Goal: Communication & Community: Participate in discussion

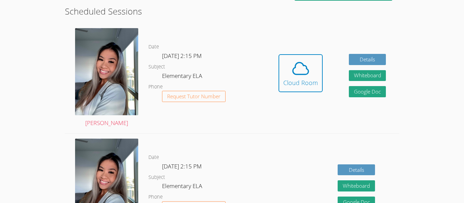
scroll to position [188, 0]
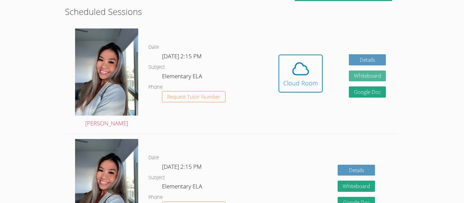
click at [374, 79] on button "Whiteboard" at bounding box center [367, 76] width 37 height 11
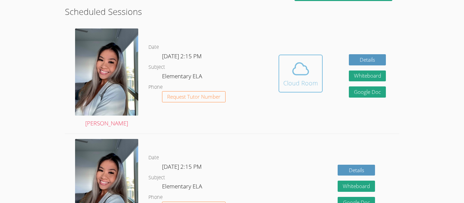
click at [300, 77] on icon at bounding box center [300, 68] width 19 height 19
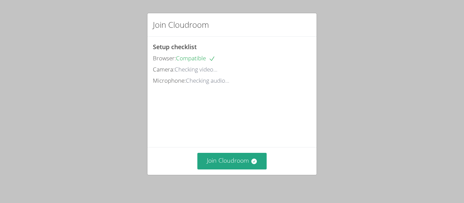
click at [378, 60] on div "Join Cloudroom Setup checklist Browser: Compatible Camera: Checking video... Mi…" at bounding box center [232, 101] width 464 height 203
click at [257, 164] on icon at bounding box center [254, 161] width 7 height 7
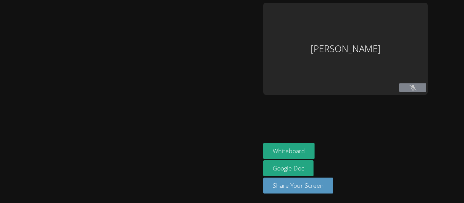
click at [258, 110] on div at bounding box center [130, 102] width 255 height 198
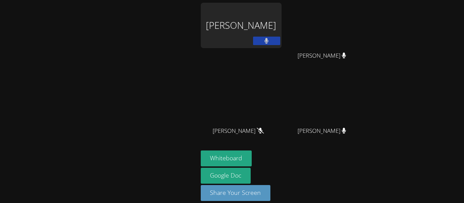
click at [386, 147] on div "Tien Ly Fernando Sanchez Martinez Fernando Sanchez Martinez Kylan Lam Kylan Lam…" at bounding box center [232, 101] width 464 height 203
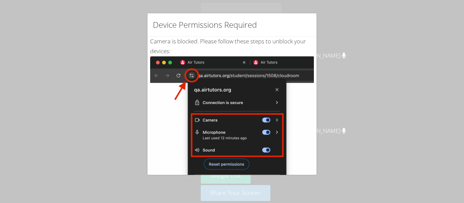
click at [362, 112] on div "Device Permissions Required Camera is blocked . Please follow these steps to un…" at bounding box center [232, 101] width 464 height 203
click at [286, 154] on img at bounding box center [232, 133] width 164 height 154
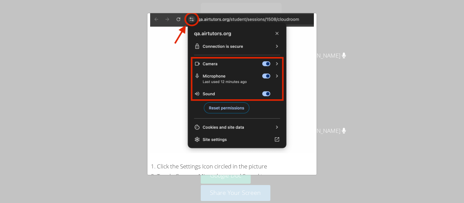
scroll to position [144, 0]
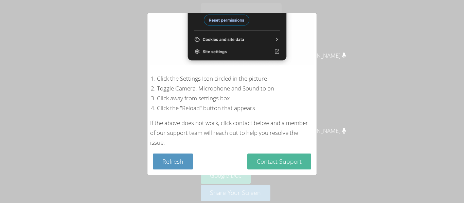
click at [285, 163] on button "Contact Support" at bounding box center [279, 162] width 64 height 16
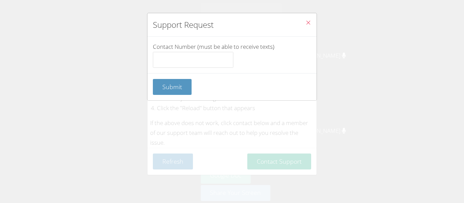
click at [306, 20] on icon "Close" at bounding box center [308, 23] width 6 height 6
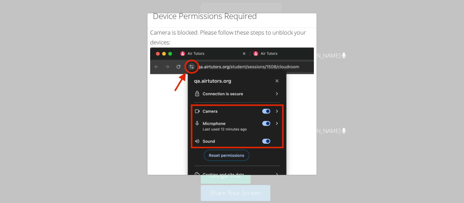
scroll to position [0, 0]
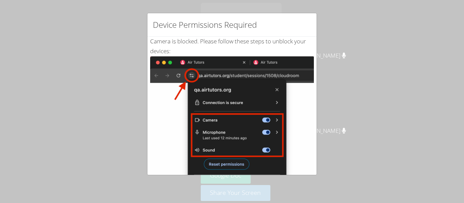
click at [303, 17] on div "Device Permissions Required" at bounding box center [231, 24] width 169 height 23
click at [300, 31] on div "Device Permissions Required" at bounding box center [231, 24] width 169 height 23
click at [298, 29] on div "Device Permissions Required" at bounding box center [231, 24] width 169 height 23
click at [300, 31] on div "Device Permissions Required" at bounding box center [231, 24] width 169 height 23
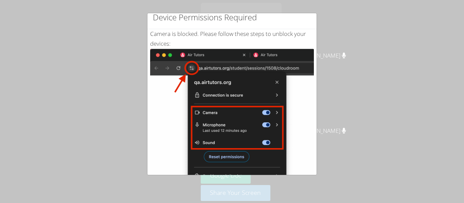
scroll to position [13, 0]
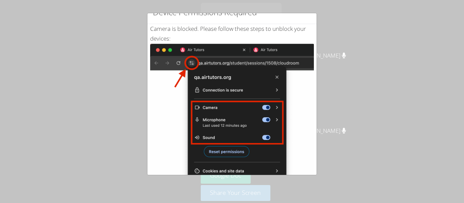
click at [219, 23] on div "Device Permissions Required" at bounding box center [231, 12] width 169 height 23
click at [208, 23] on div "Device Permissions Required" at bounding box center [231, 12] width 169 height 23
click at [198, 16] on h2 "Device Permissions Required" at bounding box center [205, 12] width 104 height 12
click at [195, 18] on h2 "Device Permissions Required" at bounding box center [205, 12] width 104 height 12
click at [195, 23] on div "Device Permissions Required" at bounding box center [231, 12] width 169 height 23
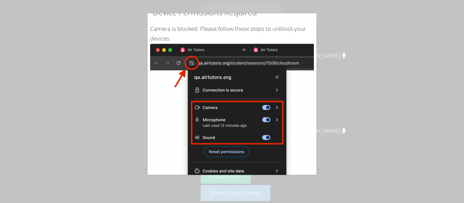
click at [196, 22] on div "Device Permissions Required" at bounding box center [231, 12] width 169 height 23
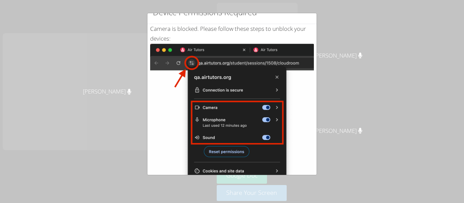
click at [200, 22] on div "Device Permissions Required" at bounding box center [231, 12] width 169 height 23
click at [205, 23] on div "Device Permissions Required" at bounding box center [231, 12] width 169 height 23
click at [207, 23] on div "Device Permissions Required" at bounding box center [231, 12] width 169 height 23
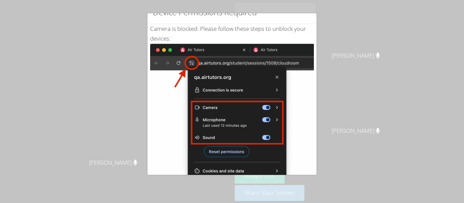
click at [209, 24] on div "Camera is blocked . Please follow these steps to unblock your devices: Click th…" at bounding box center [232, 152] width 164 height 256
click at [213, 26] on div "Camera is blocked . Please follow these steps to unblock your devices: Click th…" at bounding box center [232, 152] width 164 height 256
click at [149, 132] on div "Camera is blocked . Please follow these steps to unblock your devices: Click th…" at bounding box center [231, 152] width 169 height 256
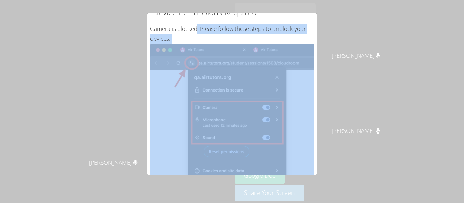
click at [149, 132] on div "Camera is blocked . Please follow these steps to unblock your devices: Click th…" at bounding box center [231, 152] width 169 height 256
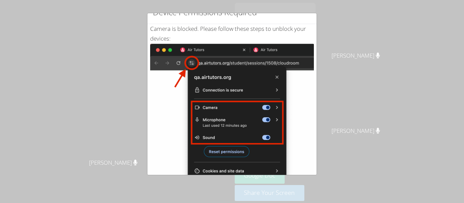
click at [149, 132] on div "Camera is blocked . Please follow these steps to unblock your devices: Click th…" at bounding box center [231, 152] width 169 height 256
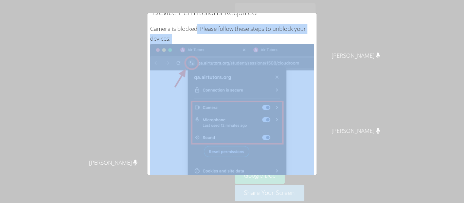
click at [149, 132] on div "Camera is blocked . Please follow these steps to unblock your devices: Click th…" at bounding box center [231, 152] width 169 height 256
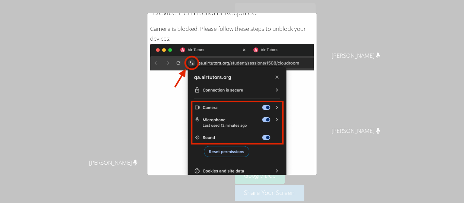
click at [144, 132] on div "Device Permissions Required Camera is blocked . Please follow these steps to un…" at bounding box center [232, 101] width 464 height 203
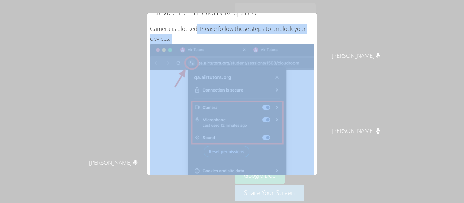
click at [144, 132] on div "Device Permissions Required Camera is blocked . Please follow these steps to un…" at bounding box center [232, 101] width 464 height 203
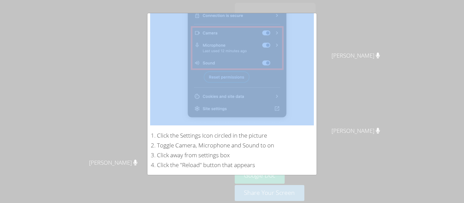
scroll to position [144, 0]
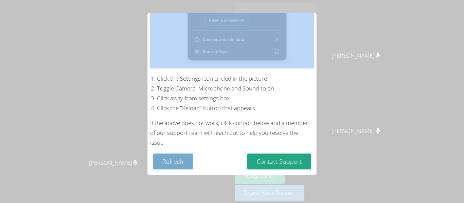
click at [184, 165] on button "Refresh" at bounding box center [173, 162] width 40 height 16
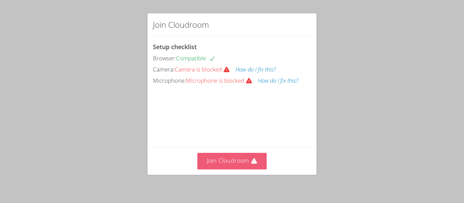
click at [260, 166] on button "Join Cloudroom" at bounding box center [232, 161] width 70 height 17
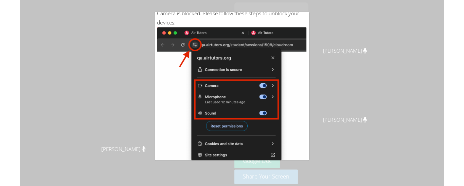
scroll to position [17, 0]
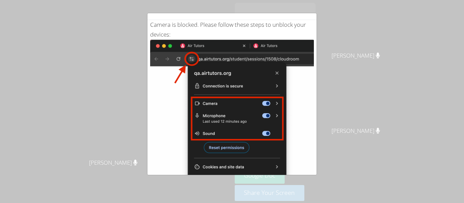
click at [363, 182] on div "Device Permissions Required Camera is blocked . Please follow these steps to un…" at bounding box center [232, 101] width 464 height 203
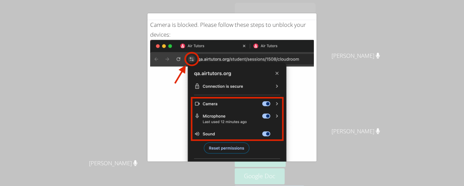
click at [348, 110] on div "Device Permissions Required Camera is blocked . Please follow these steps to un…" at bounding box center [232, 93] width 464 height 186
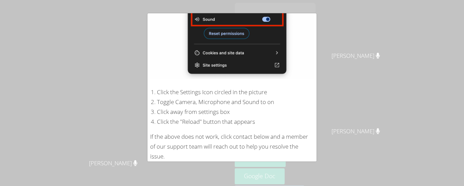
scroll to position [158, 0]
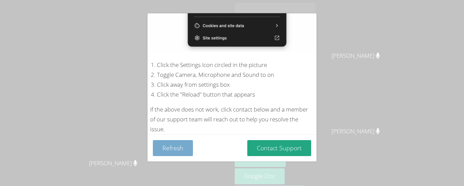
click at [181, 152] on button "Refresh" at bounding box center [173, 148] width 40 height 16
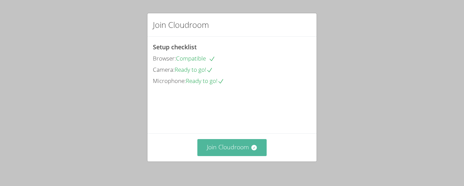
click at [254, 145] on icon at bounding box center [253, 147] width 5 height 5
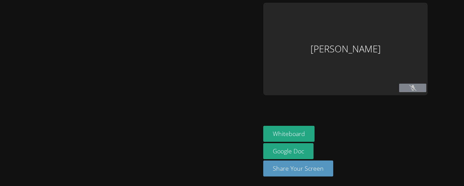
click at [250, 148] on div at bounding box center [130, 93] width 255 height 180
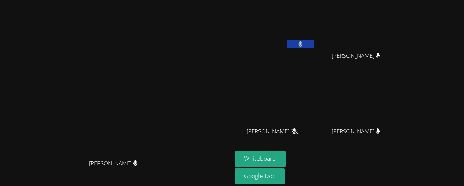
click at [378, 69] on div "Tien Ly Fernando Sanchez Martinez Fernando Sanchez Martinez Kylan Lam Kylan Lam…" at bounding box center [317, 77] width 164 height 148
click at [314, 45] on button at bounding box center [300, 44] width 27 height 8
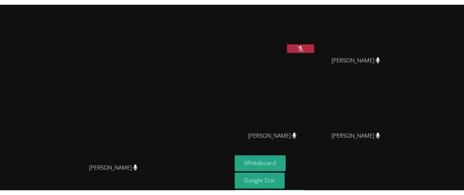
scroll to position [17, 0]
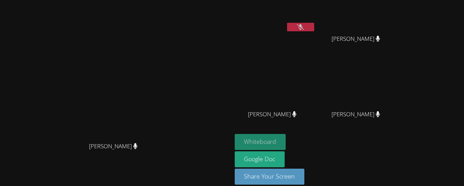
click at [286, 139] on button "Whiteboard" at bounding box center [260, 142] width 51 height 16
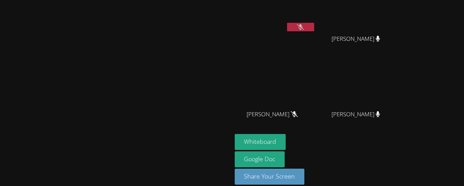
click at [304, 30] on icon at bounding box center [300, 27] width 7 height 6
click at [314, 30] on button at bounding box center [300, 27] width 27 height 8
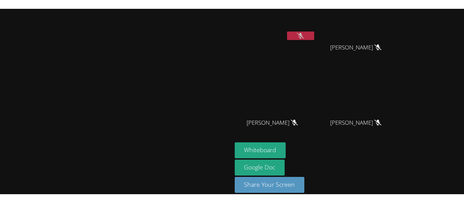
scroll to position [7, 0]
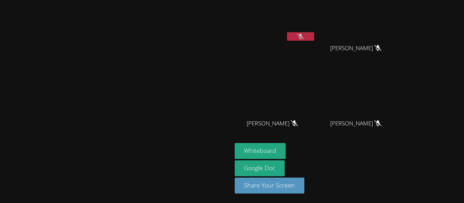
click at [314, 35] on button at bounding box center [300, 36] width 27 height 8
click at [314, 40] on button at bounding box center [300, 36] width 27 height 8
click at [286, 156] on button "Whiteboard" at bounding box center [260, 151] width 51 height 16
click at [235, 143] on button "Whiteboard" at bounding box center [260, 151] width 51 height 16
click at [65, 21] on video at bounding box center [116, 84] width 102 height 127
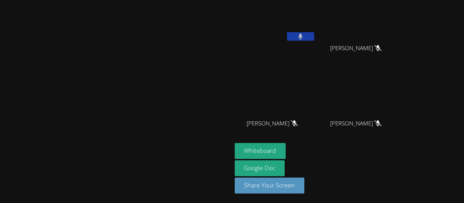
click at [314, 40] on button at bounding box center [300, 36] width 27 height 8
click at [314, 38] on button at bounding box center [300, 36] width 27 height 8
click at [314, 39] on button at bounding box center [300, 36] width 27 height 8
click at [314, 33] on button at bounding box center [300, 36] width 27 height 8
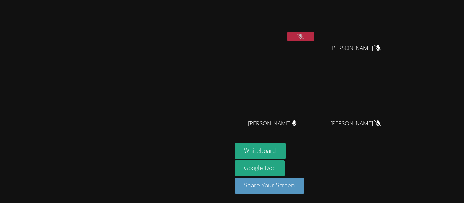
click at [314, 37] on button at bounding box center [300, 36] width 27 height 8
click at [314, 32] on button at bounding box center [300, 36] width 27 height 8
click at [382, 32] on video at bounding box center [358, 18] width 81 height 46
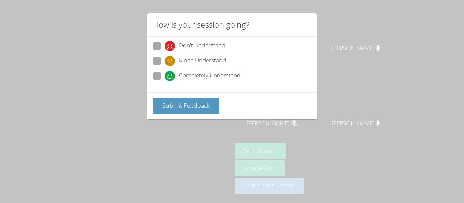
click at [164, 48] on label "Don't Understand" at bounding box center [189, 46] width 72 height 9
click at [165, 48] on input "Don't Understand" at bounding box center [168, 45] width 6 height 6
radio input "true"
click at [163, 77] on label "Completely Understand" at bounding box center [197, 76] width 88 height 9
click at [165, 77] on input "Completely Understand" at bounding box center [168, 75] width 6 height 6
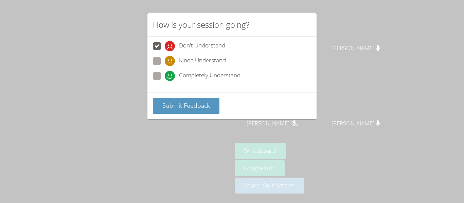
radio input "true"
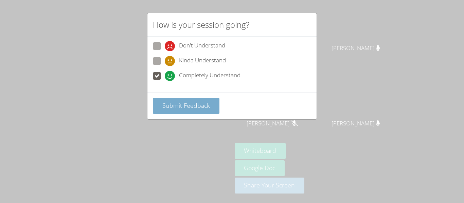
click at [211, 106] on button "Submit Feedback" at bounding box center [186, 106] width 67 height 16
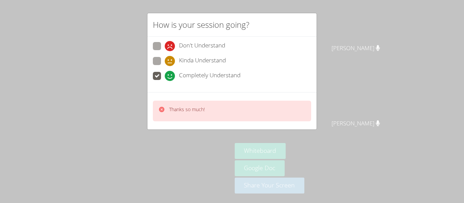
click at [232, 107] on div "Thanks so much!" at bounding box center [232, 111] width 158 height 21
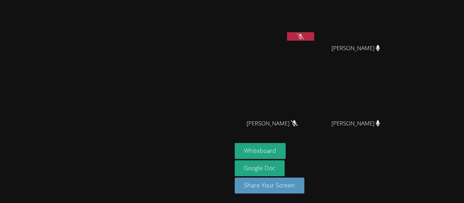
scroll to position [0, 0]
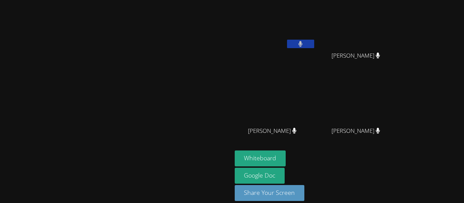
click at [314, 46] on button at bounding box center [300, 44] width 27 height 8
click at [314, 48] on button at bounding box center [300, 44] width 27 height 8
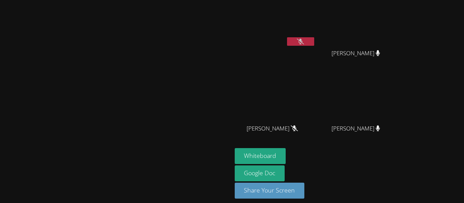
scroll to position [2, 0]
click at [167, 154] on video at bounding box center [116, 89] width 102 height 127
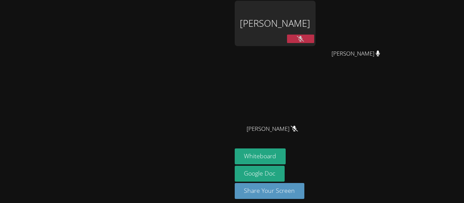
click at [167, 28] on video at bounding box center [116, 89] width 102 height 127
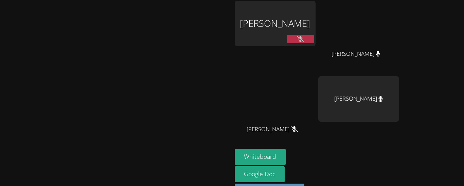
click at [307, 20] on div "Tien Ly" at bounding box center [275, 24] width 81 height 46
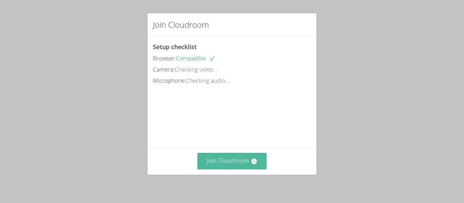
click at [223, 162] on button "Join Cloudroom" at bounding box center [232, 161] width 70 height 17
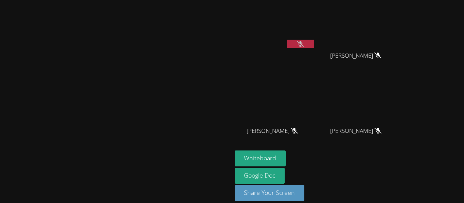
click at [304, 45] on icon at bounding box center [300, 44] width 7 height 6
click at [314, 40] on button at bounding box center [300, 44] width 27 height 8
click at [304, 44] on icon at bounding box center [300, 44] width 7 height 6
click at [303, 47] on icon at bounding box center [300, 44] width 4 height 6
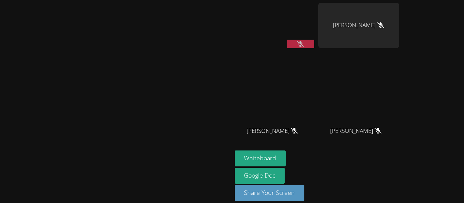
click at [287, 40] on button at bounding box center [300, 44] width 27 height 8
click at [314, 42] on button at bounding box center [300, 44] width 27 height 8
click at [314, 47] on button at bounding box center [300, 44] width 27 height 8
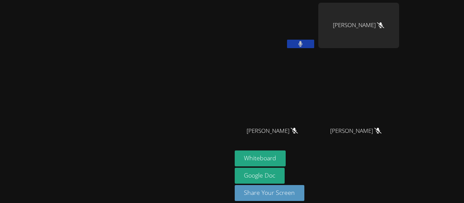
click at [314, 47] on button at bounding box center [300, 44] width 27 height 8
click at [316, 46] on video at bounding box center [275, 26] width 81 height 46
click at [314, 47] on button at bounding box center [300, 44] width 27 height 8
click at [314, 40] on button at bounding box center [300, 44] width 27 height 8
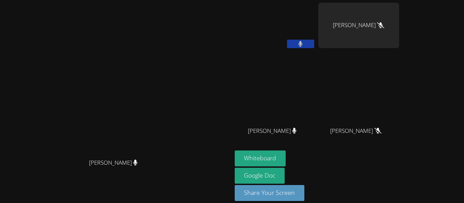
click at [314, 48] on button at bounding box center [300, 44] width 27 height 8
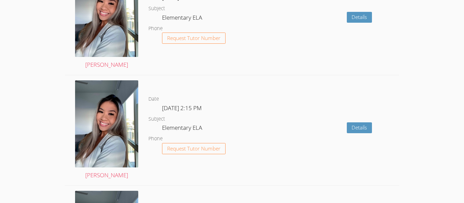
scroll to position [668, 0]
